Goal: Information Seeking & Learning: Understand process/instructions

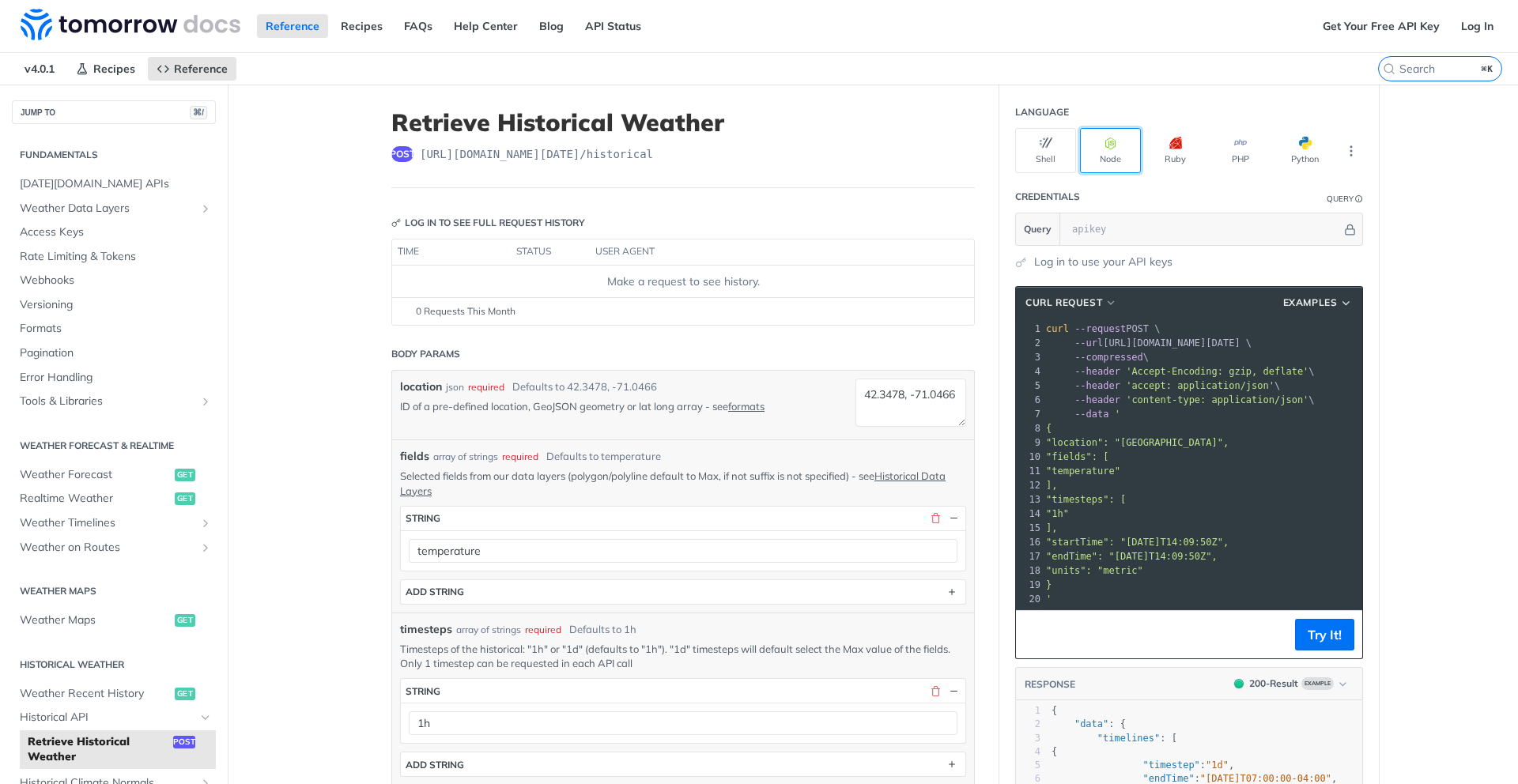
click at [1104, 138] on icon "button" at bounding box center [1111, 143] width 13 height 13
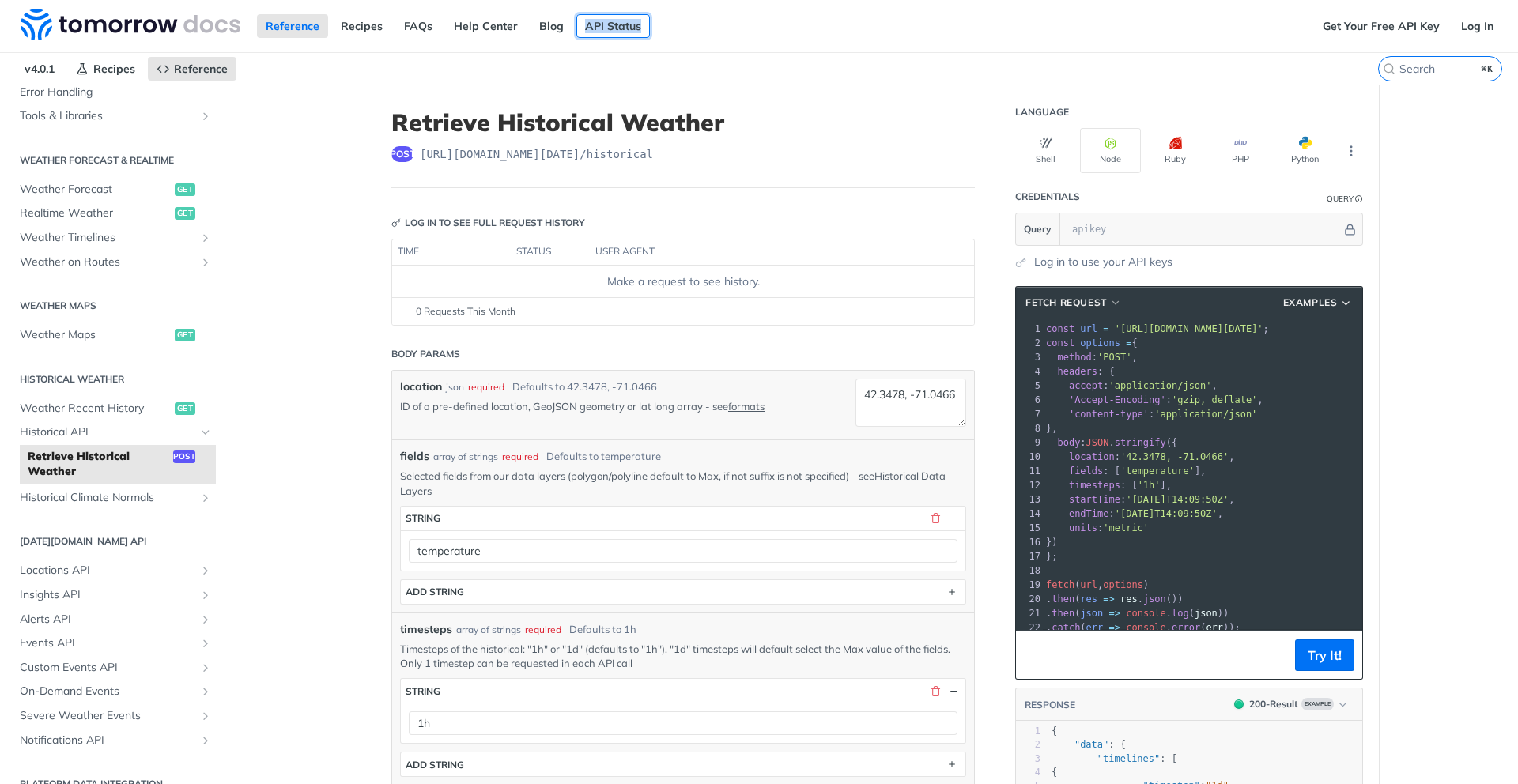
scroll to position [307, 0]
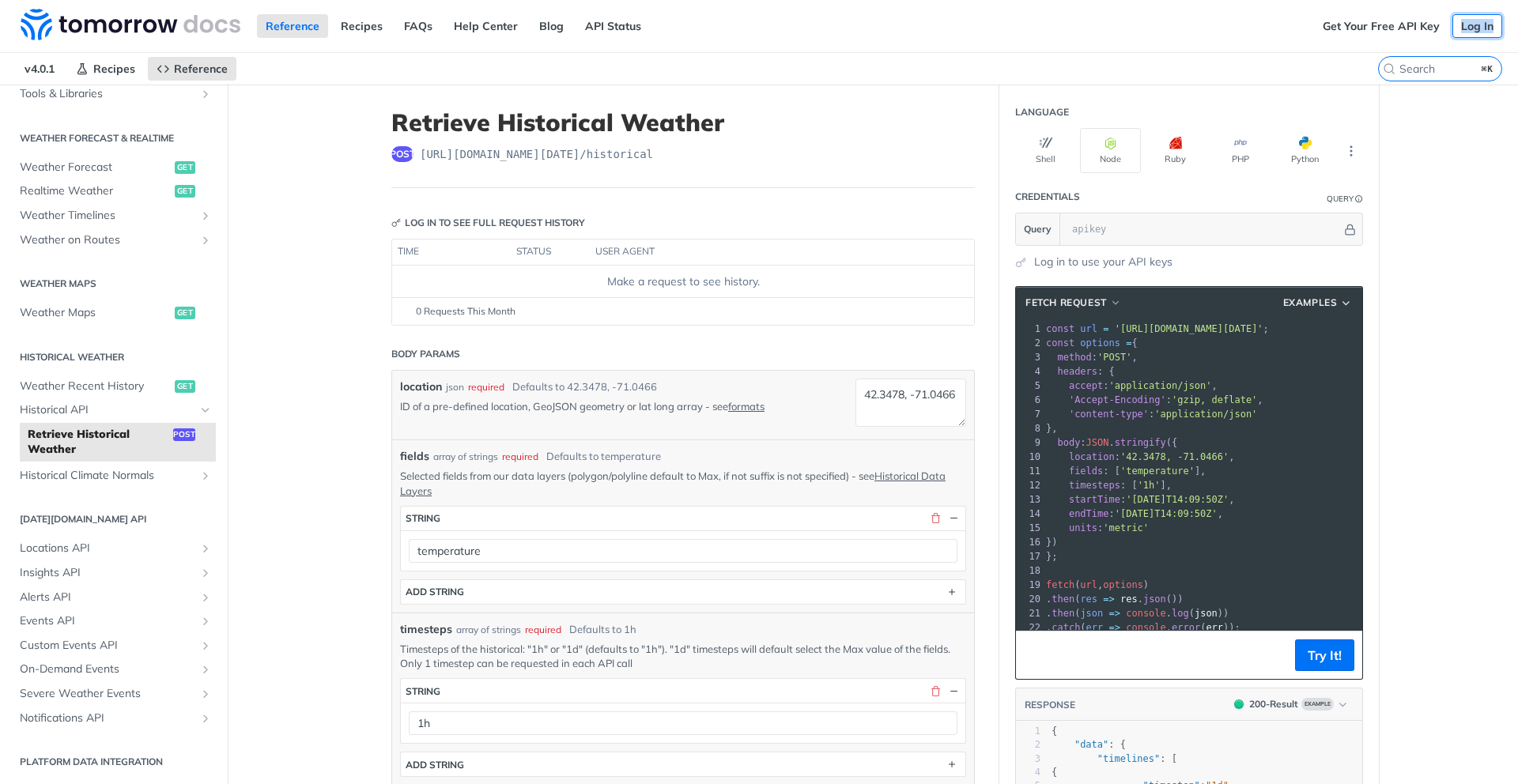
click at [1470, 25] on link "Log In" at bounding box center [1477, 27] width 49 height 24
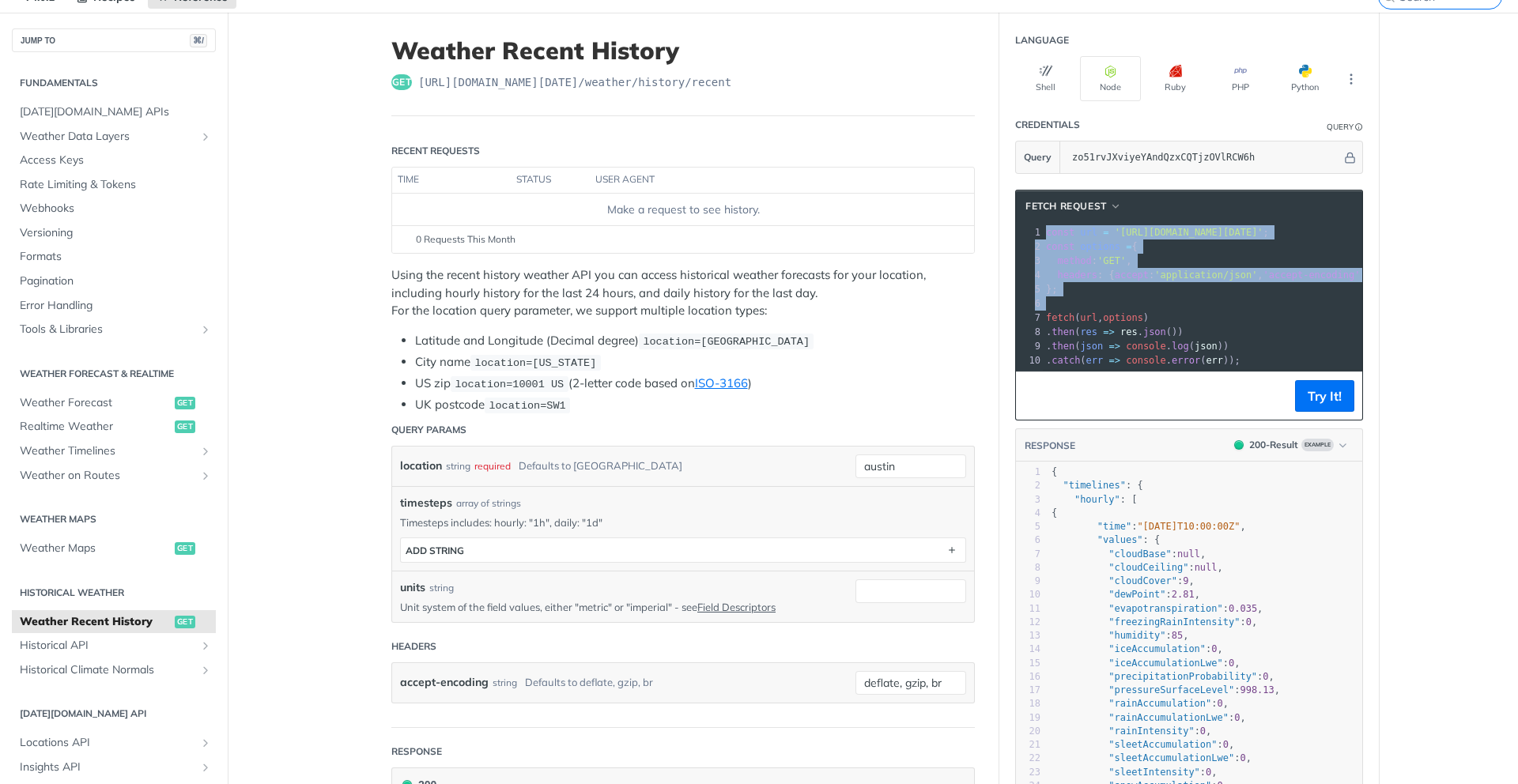
drag, startPoint x: 1047, startPoint y: 227, endPoint x: 1135, endPoint y: 302, distance: 115.6
click at [1135, 302] on div "1 const url = '[URL][DOMAIN_NAME][DATE]' ; 2 const options = { 3 method : 'GET'…" at bounding box center [1388, 296] width 691 height 143
copy div "const url = '[URL][DOMAIN_NAME][DATE]' ; 2 const options = { 3 method : 'GET' ,…"
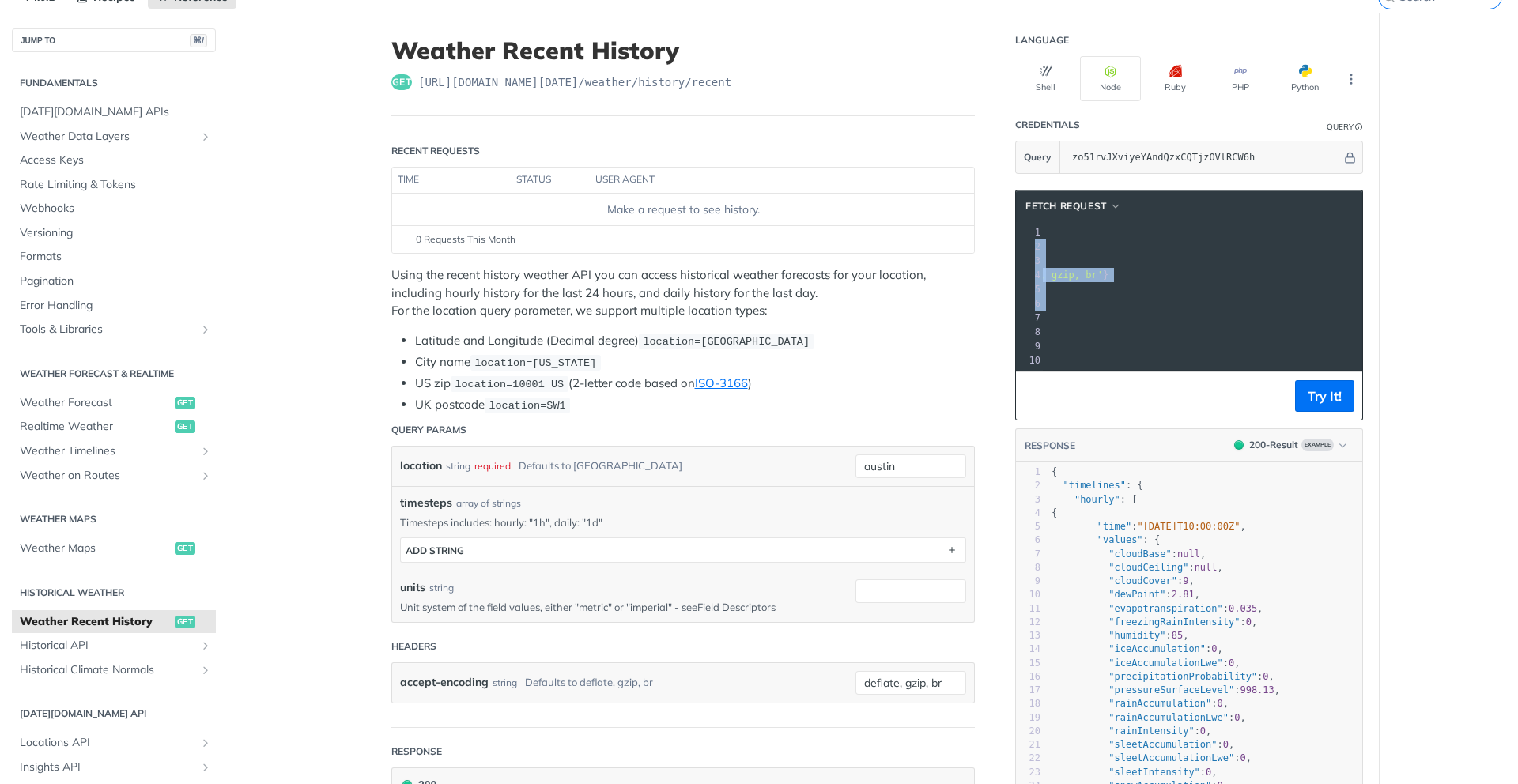
scroll to position [0, 296]
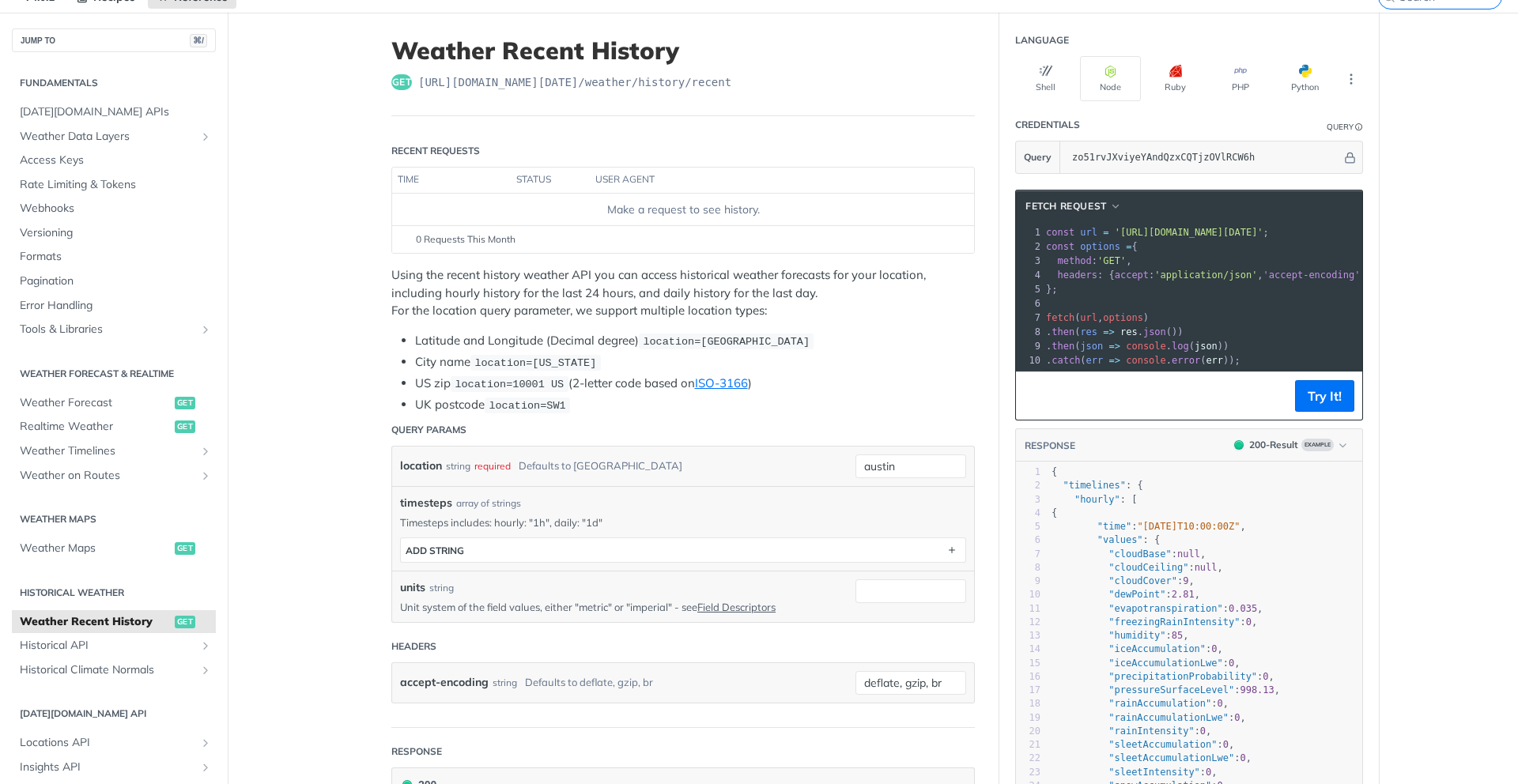
click at [1051, 231] on span "const" at bounding box center [1060, 232] width 28 height 11
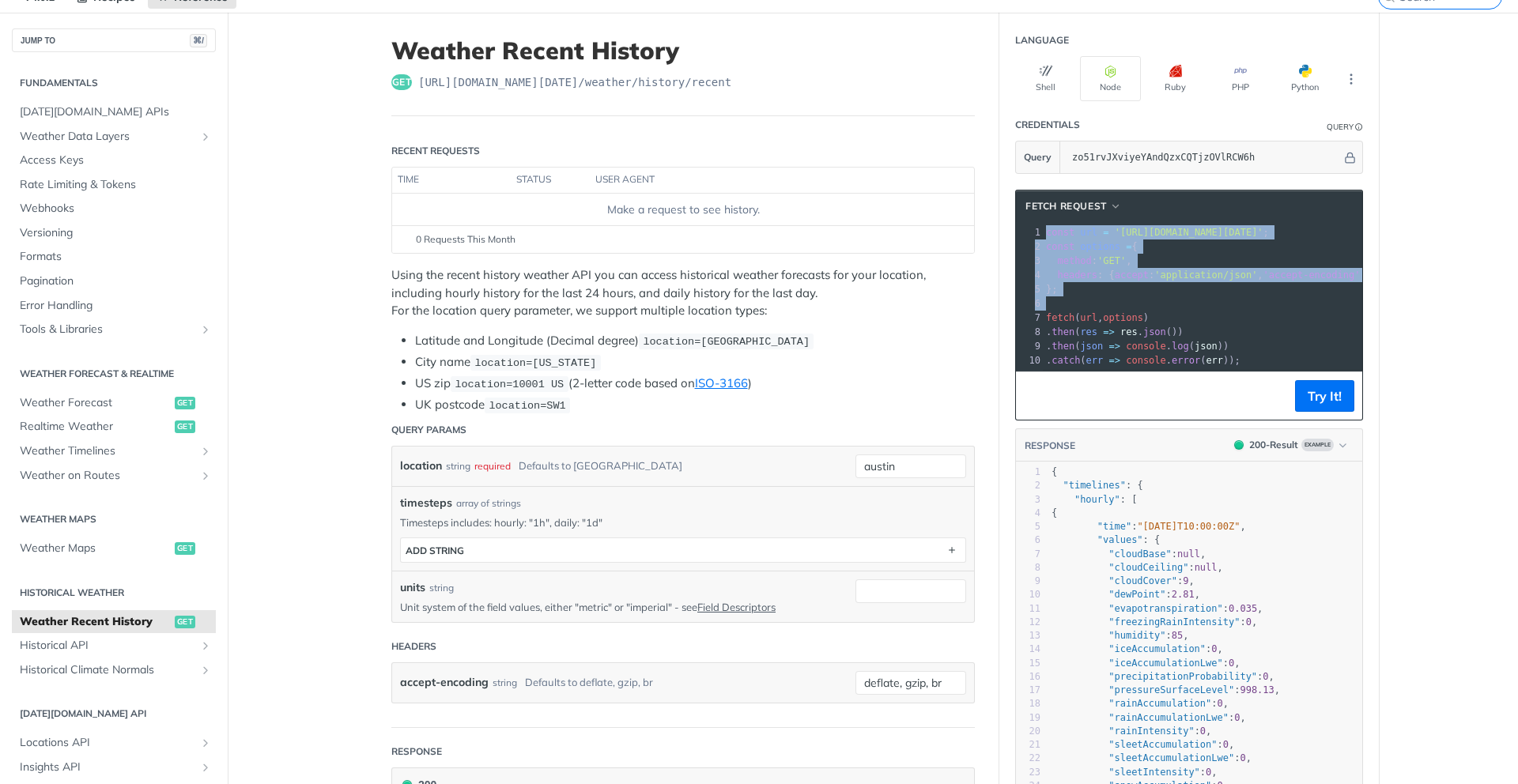
drag, startPoint x: 1045, startPoint y: 231, endPoint x: 1059, endPoint y: 297, distance: 67.5
click at [1059, 297] on div "1 const url = '[URL][DOMAIN_NAME][DATE]' ; 2 const options = { 3 method : 'GET'…" at bounding box center [1388, 296] width 691 height 143
copy div "const url = '[URL][DOMAIN_NAME][DATE]' ; 2 const options = { 3 method : 'GET' ,…"
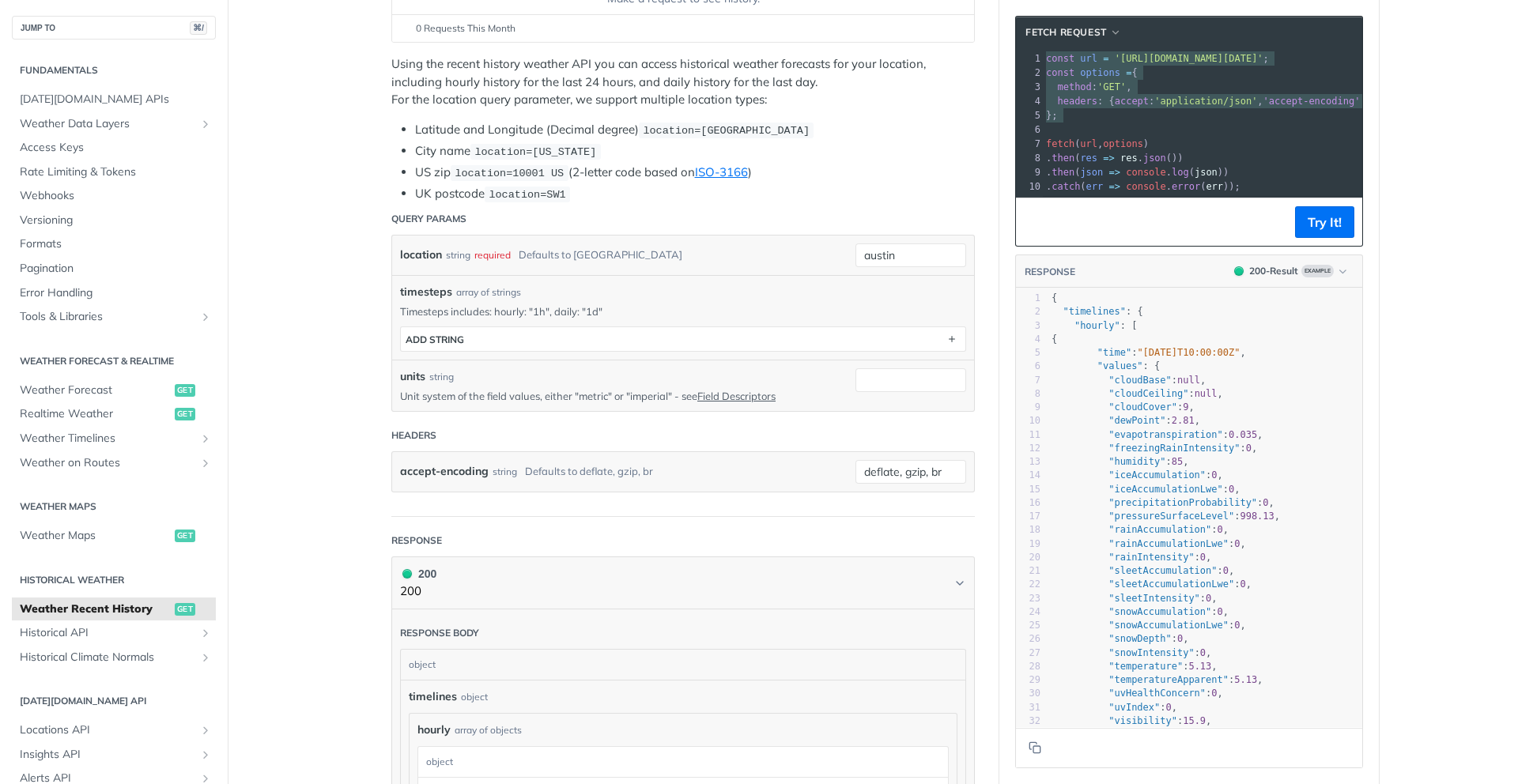
scroll to position [221, 0]
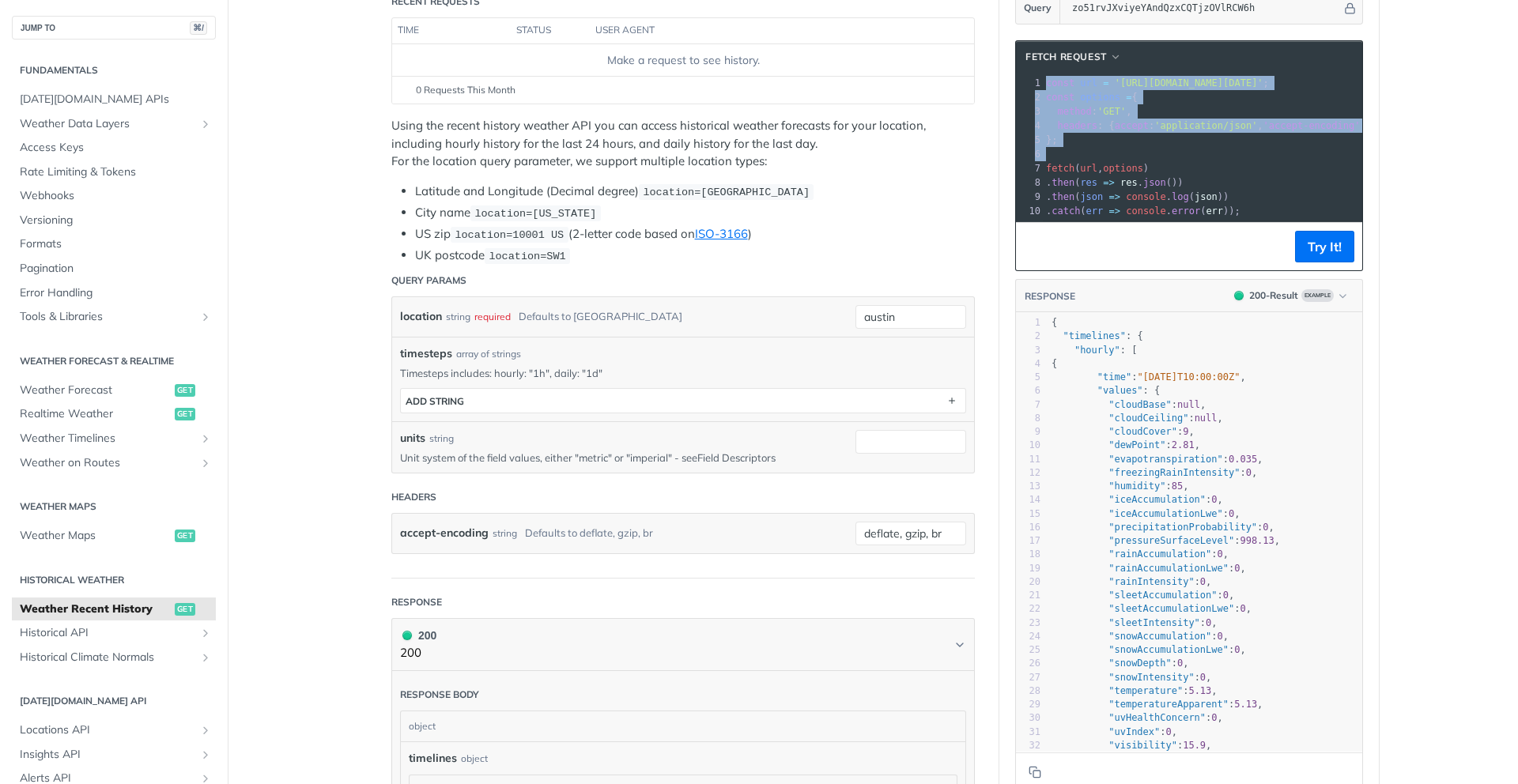
click at [759, 456] on link "Field Descriptors" at bounding box center [737, 457] width 79 height 13
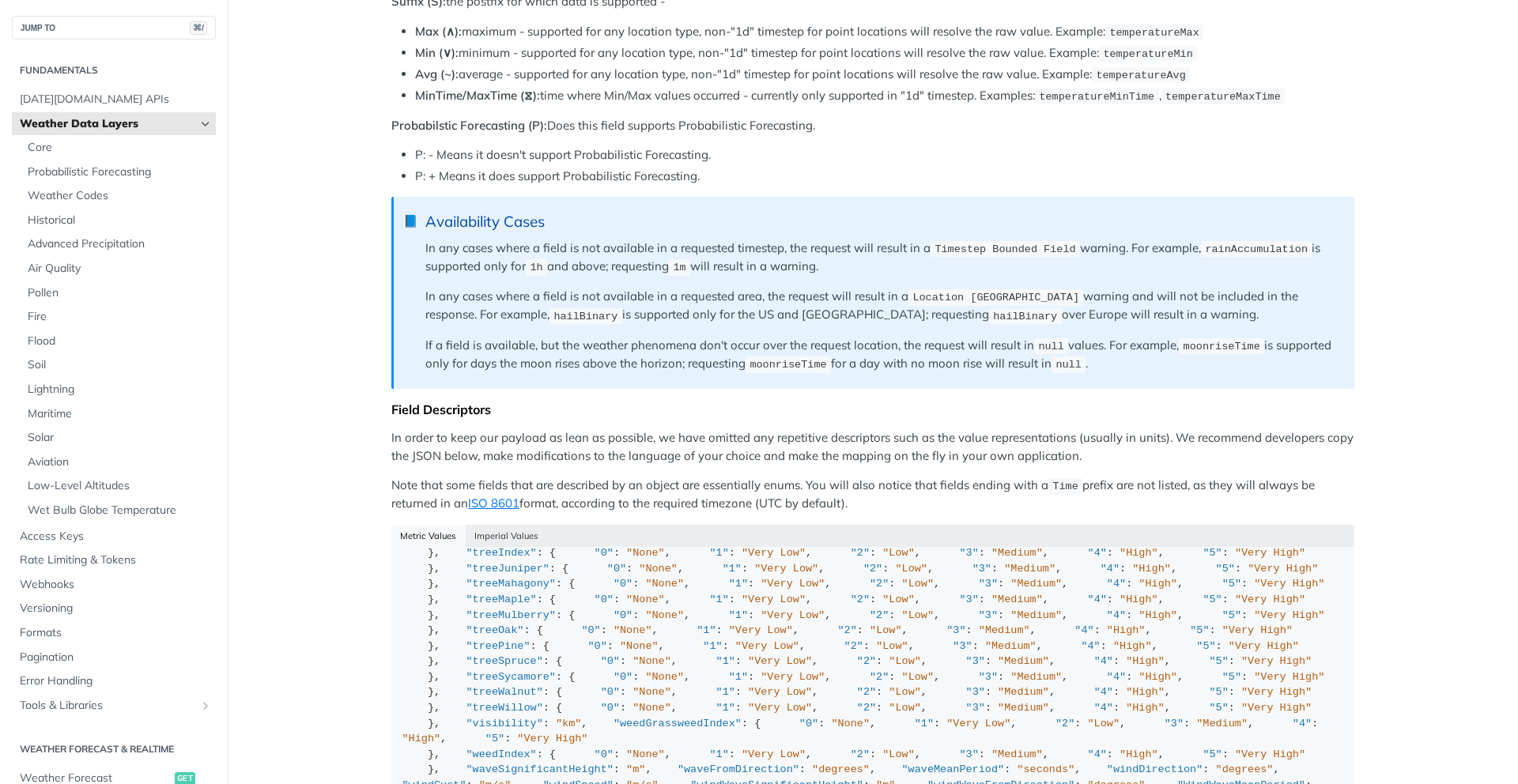
scroll to position [1046, 0]
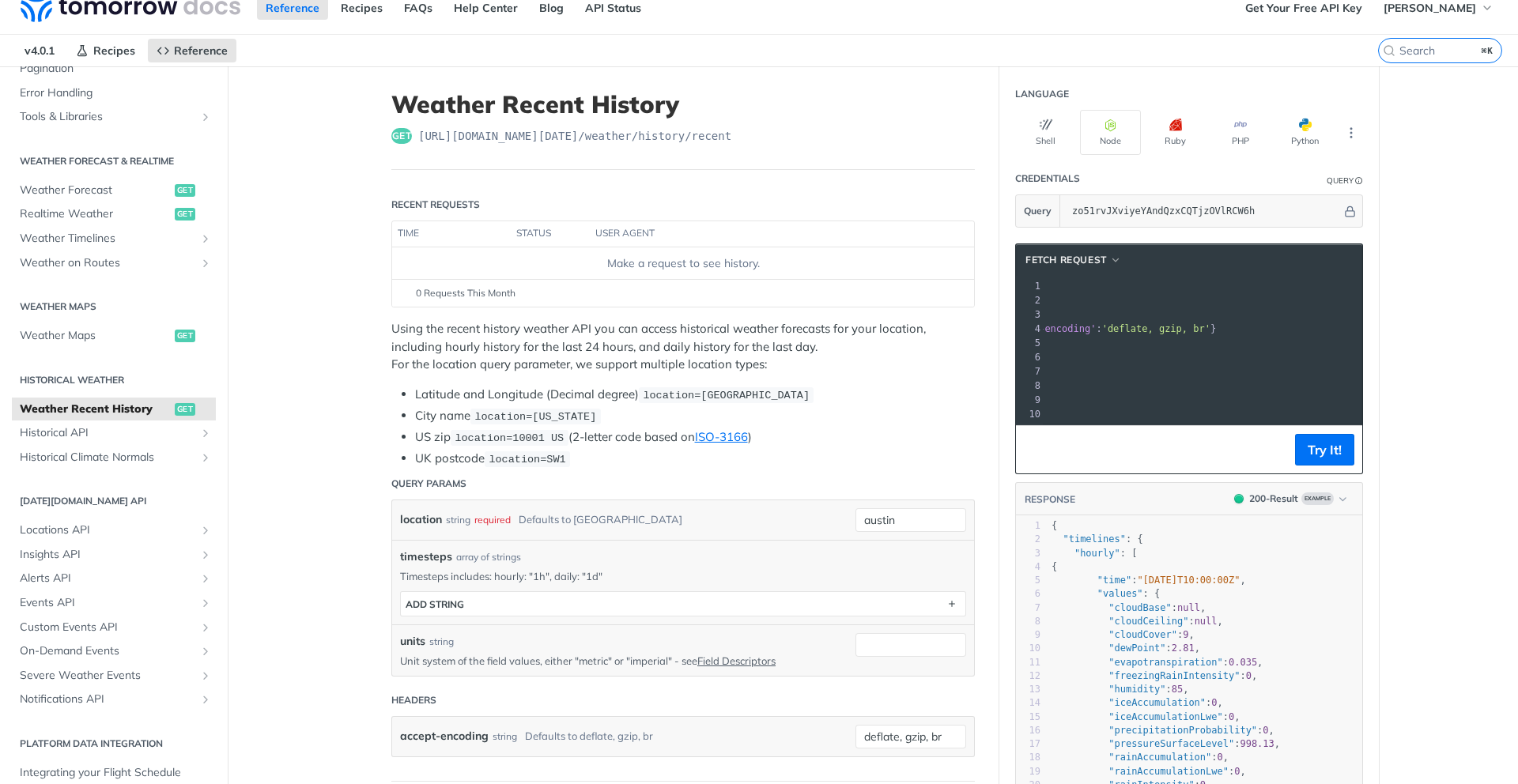
scroll to position [28, 0]
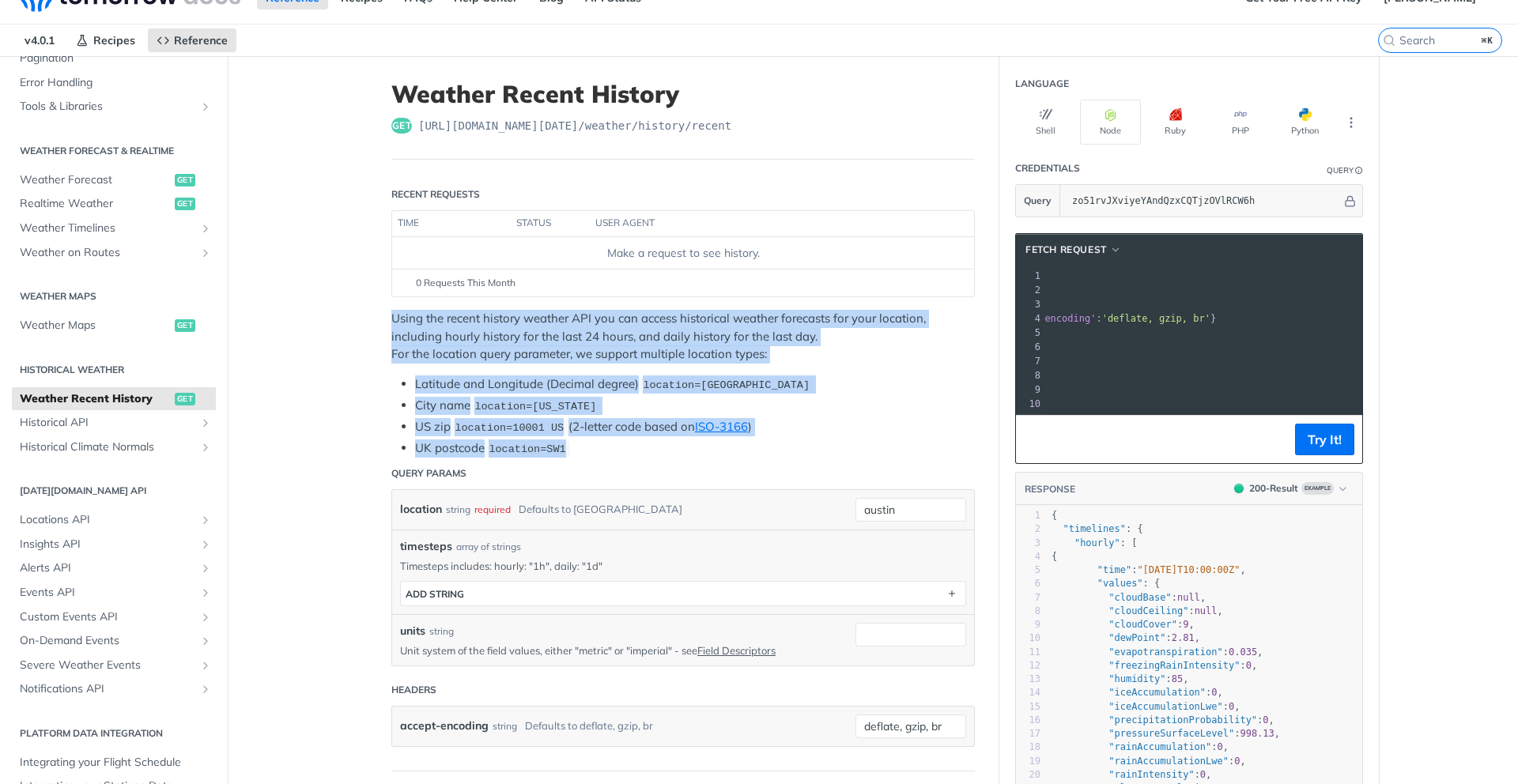
drag, startPoint x: 393, startPoint y: 317, endPoint x: 567, endPoint y: 452, distance: 220.2
click at [567, 452] on div "Using the recent history weather API you can access historical weather forecast…" at bounding box center [684, 384] width 584 height 148
copy div "Using the recent history weather API you can access historical weather forecast…"
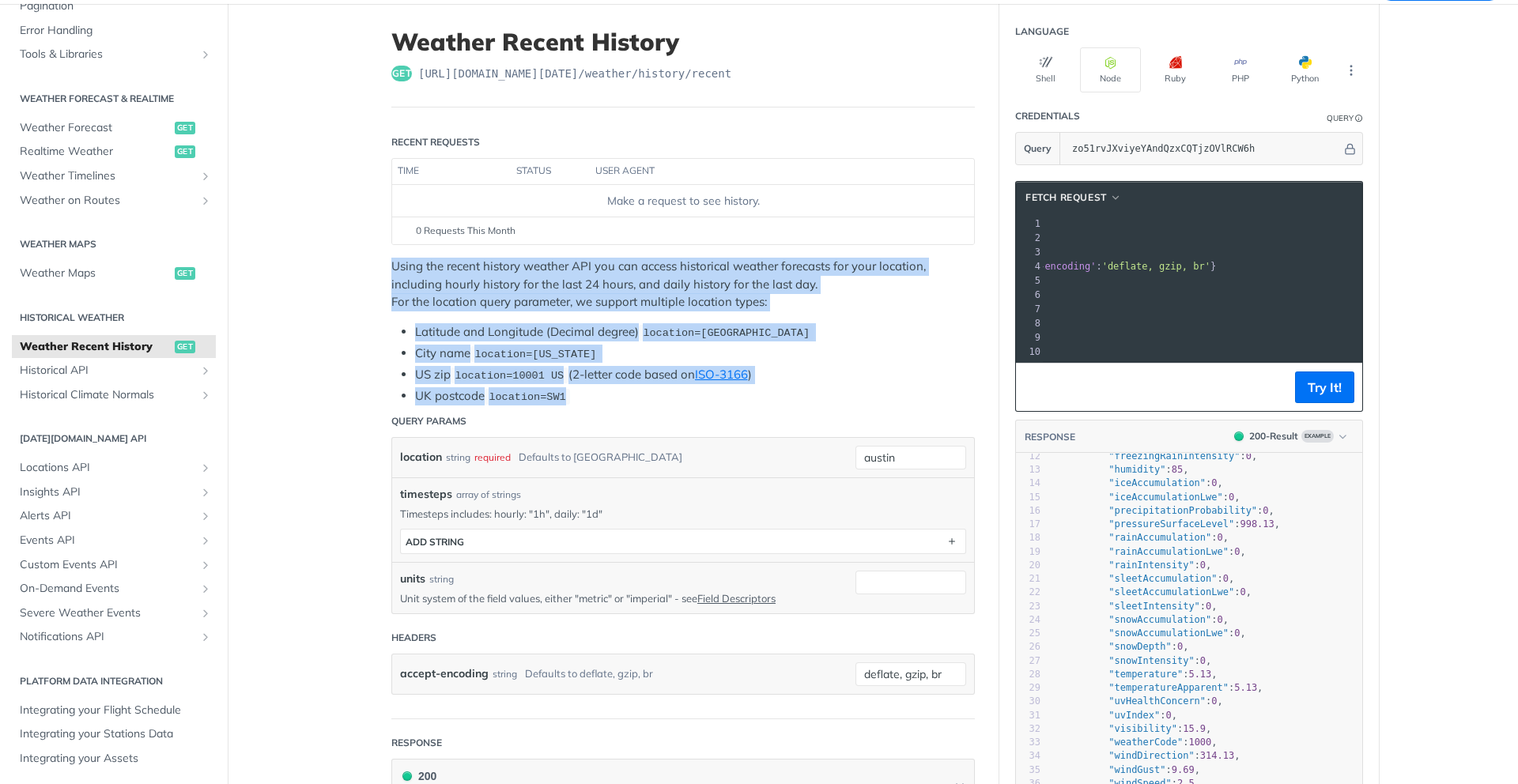
scroll to position [0, 0]
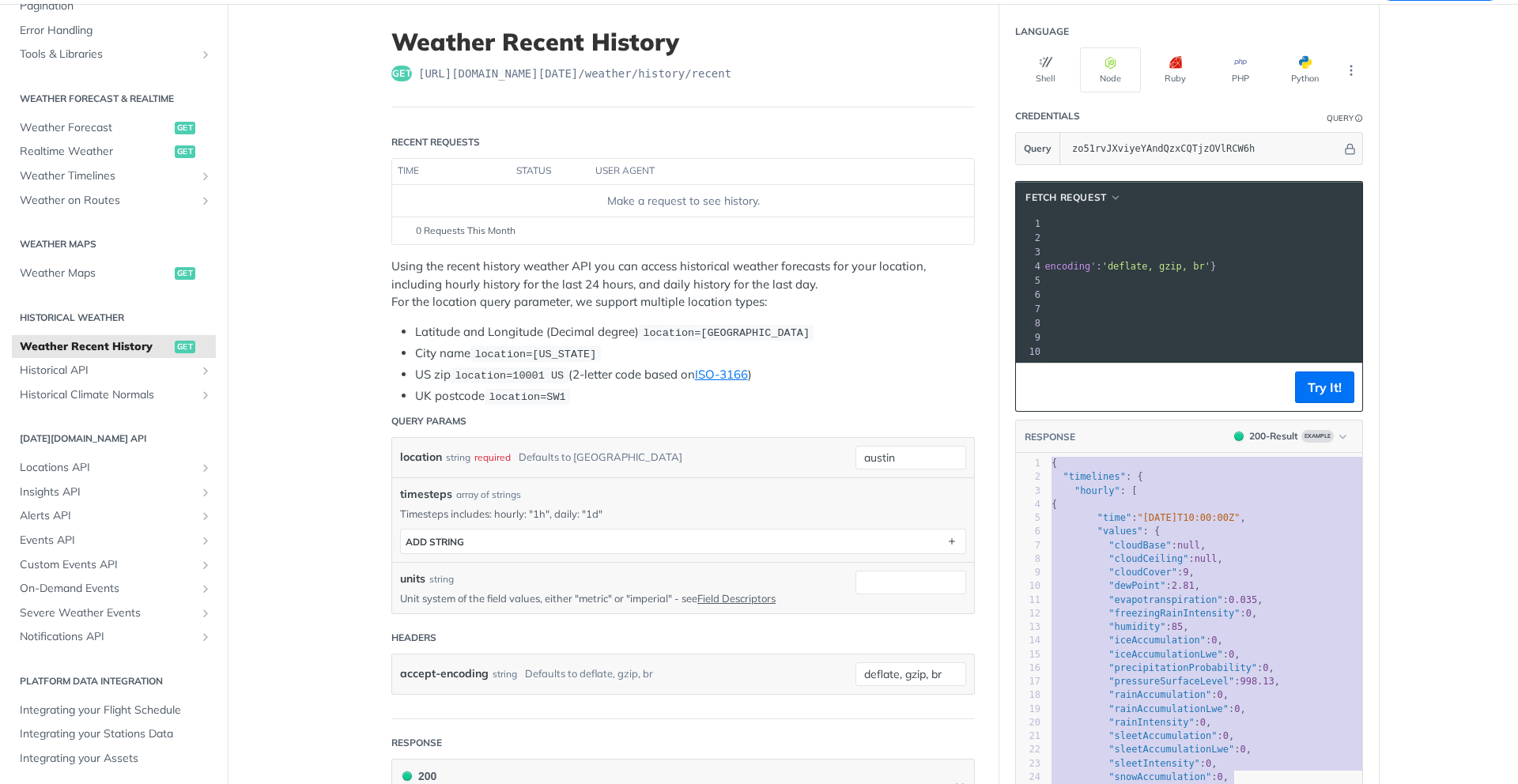
type textarea "{ "timelines": { "hourly": [ { "time": "[DATE]T10:00:00Z", "values": { "cloudBa…"
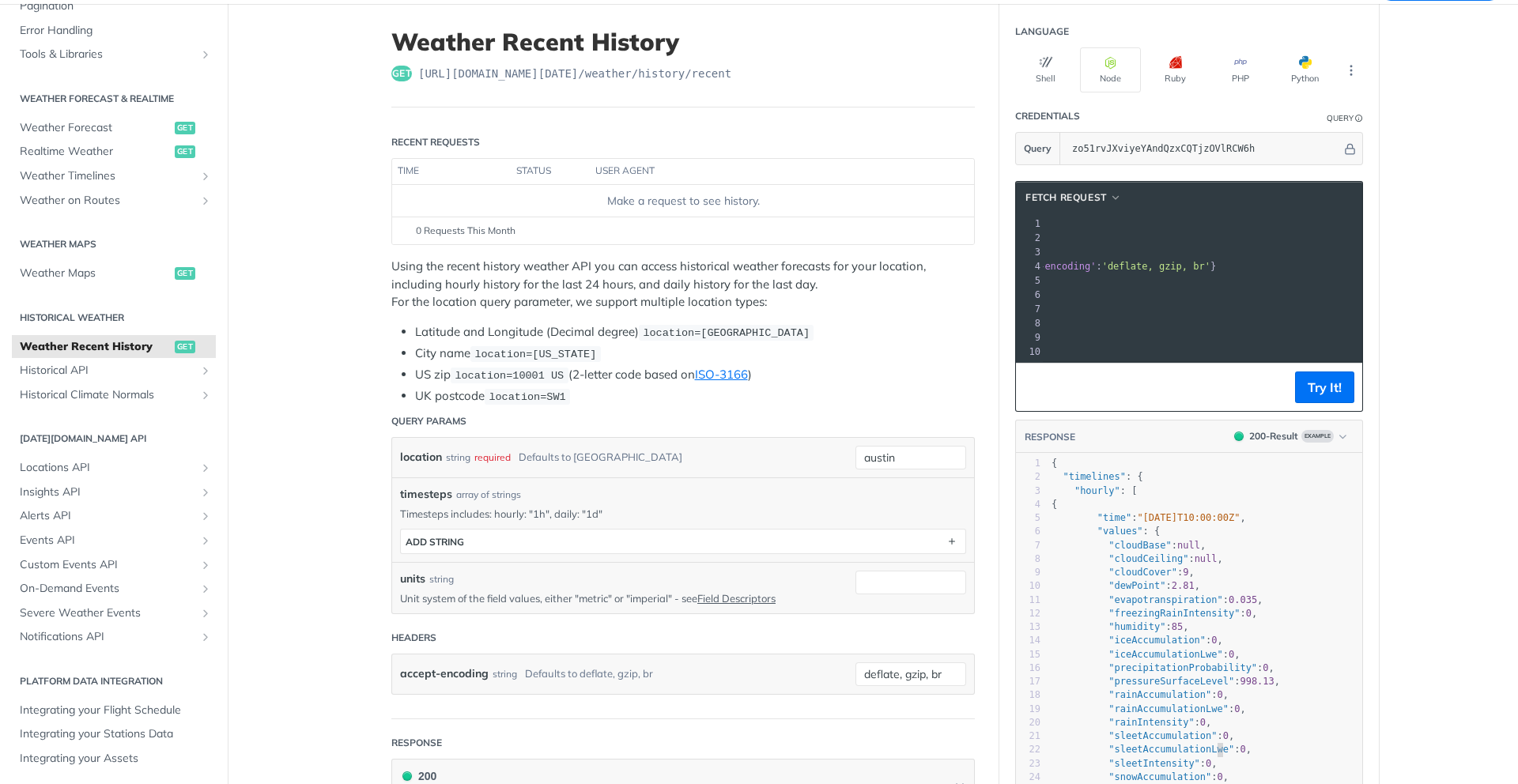
drag, startPoint x: 1051, startPoint y: 461, endPoint x: 1219, endPoint y: 741, distance: 326.5
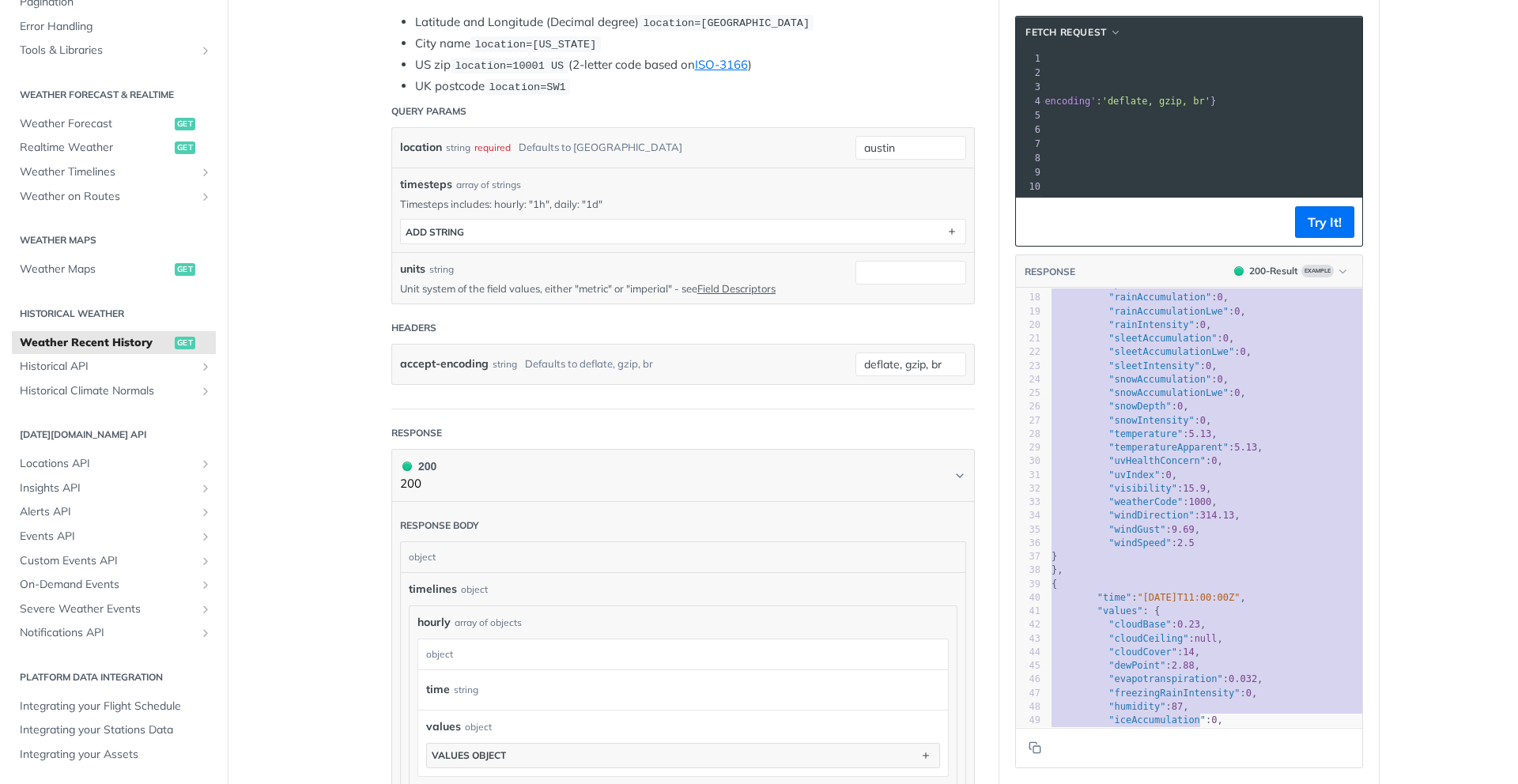
scroll to position [260, 0]
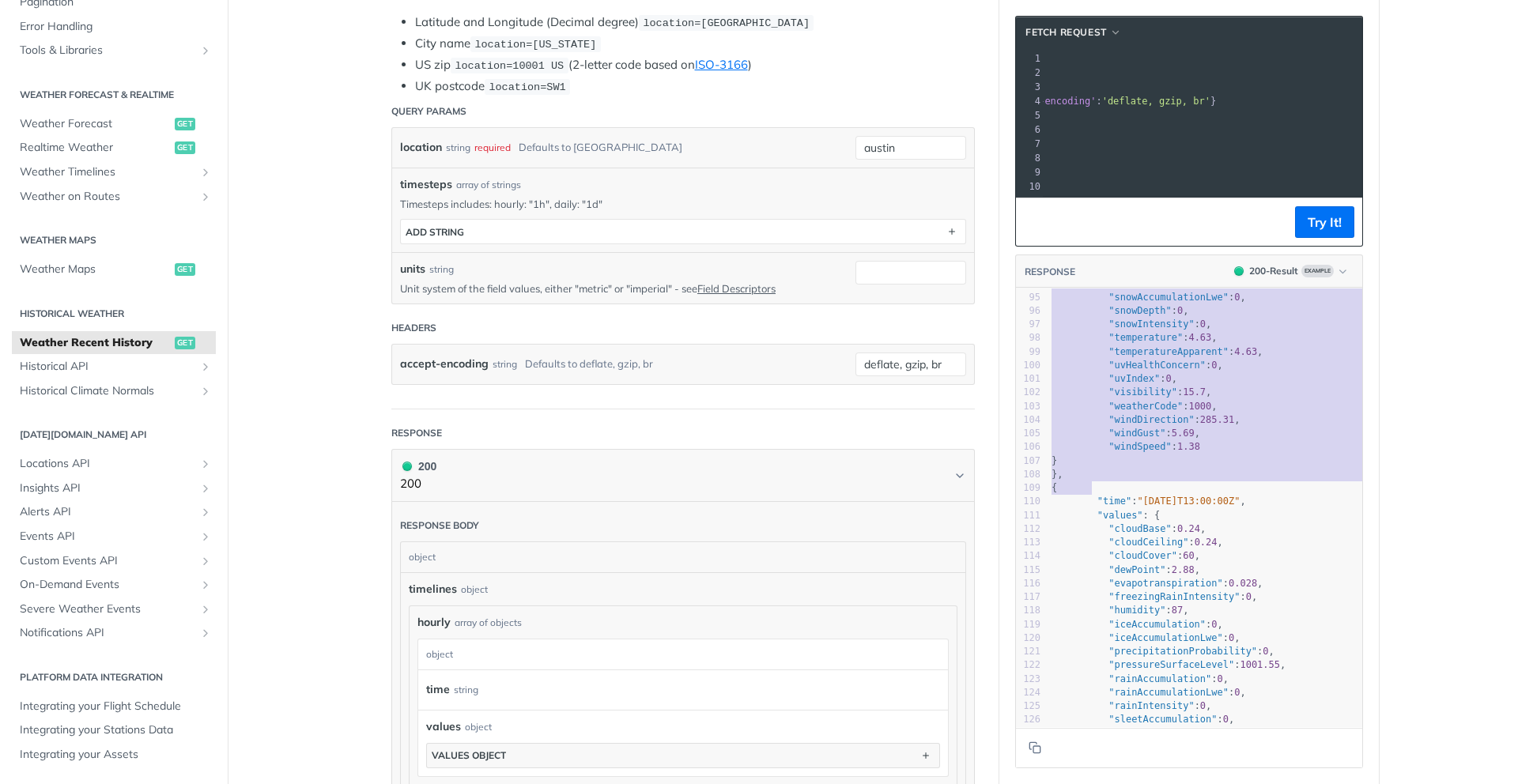
type textarea "{ "timelines": { "hourly": [ { "time": "[DATE]T10:00:00Z", "values": { "cloudBa…"
drag, startPoint x: 1050, startPoint y: 297, endPoint x: 1189, endPoint y: 481, distance: 230.6
